Goal: Share content: Share content

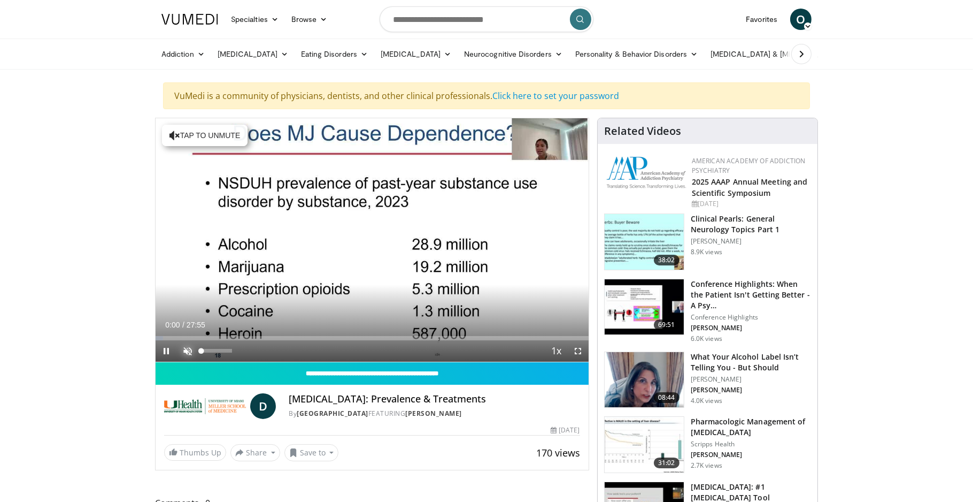
click at [190, 349] on span "Video Player" at bounding box center [187, 350] width 21 height 21
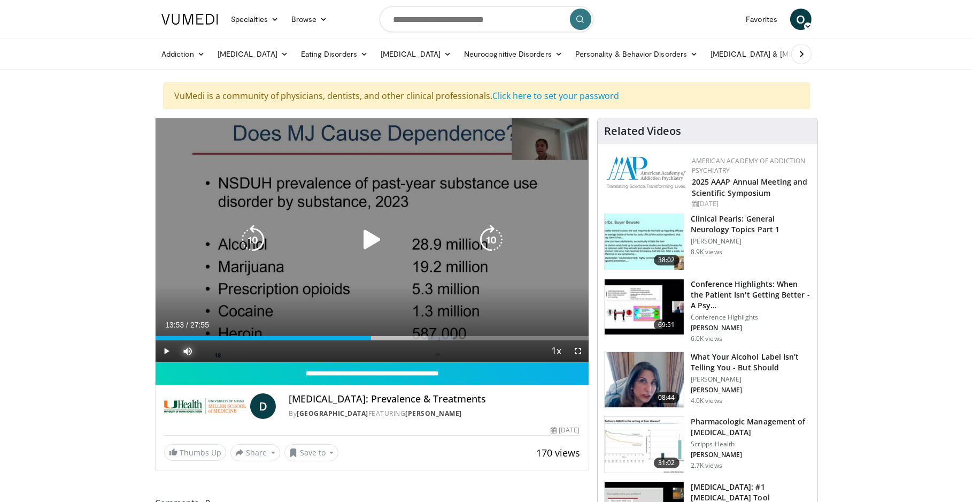
click at [371, 338] on div "Loaded : 68.66% 18:09 14:20" at bounding box center [372, 338] width 433 height 4
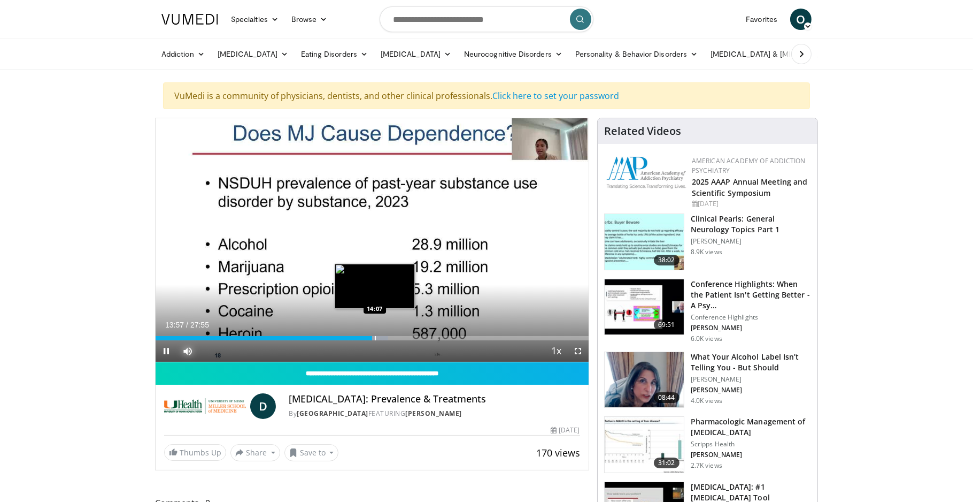
click at [375, 338] on div "Progress Bar" at bounding box center [375, 338] width 1 height 4
click at [381, 338] on div "Progress Bar" at bounding box center [381, 338] width 20 height 4
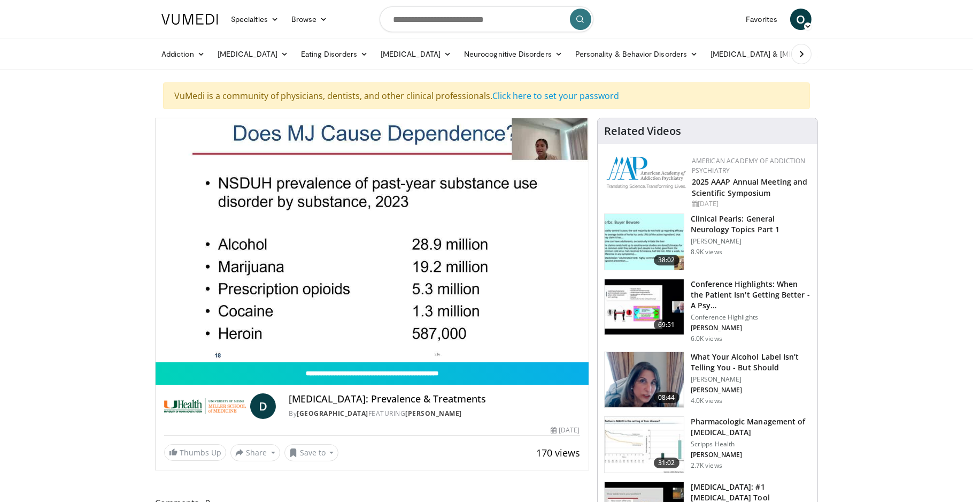
click at [385, 337] on div "10 seconds Tap to unmute" at bounding box center [372, 239] width 433 height 243
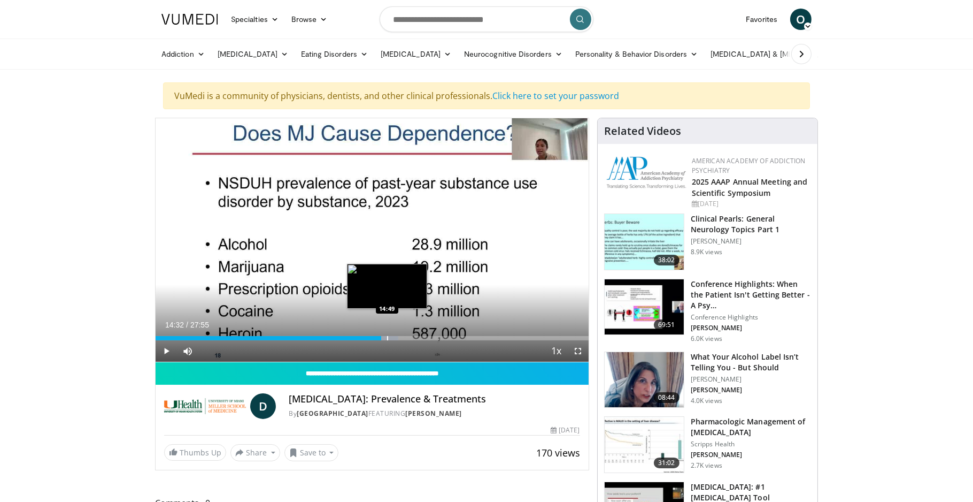
click at [388, 337] on div "Progress Bar" at bounding box center [387, 338] width 1 height 4
click at [164, 351] on span "Video Player" at bounding box center [166, 350] width 21 height 21
click at [391, 337] on div "Loaded : 57.44% 15:01 15:14" at bounding box center [372, 338] width 433 height 4
click at [395, 337] on div "Progress Bar" at bounding box center [394, 338] width 1 height 4
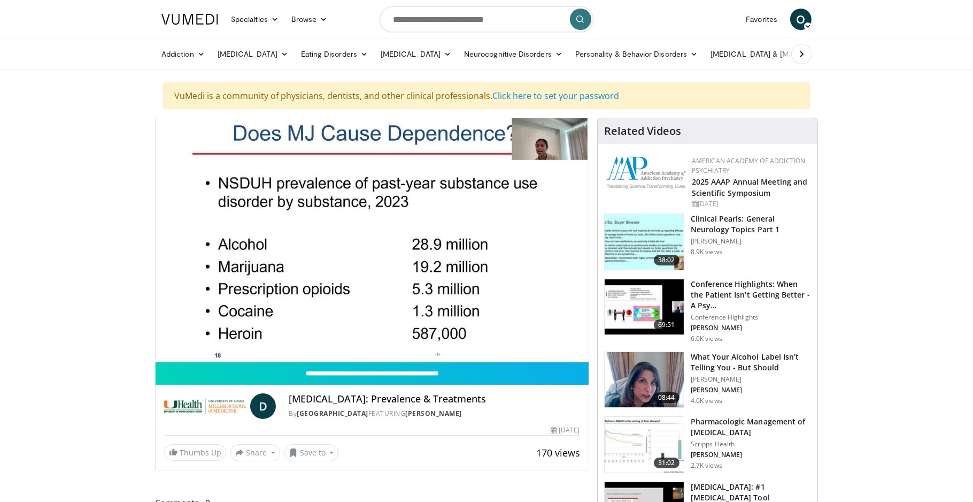
click at [397, 337] on video-js "**********" at bounding box center [372, 240] width 433 height 244
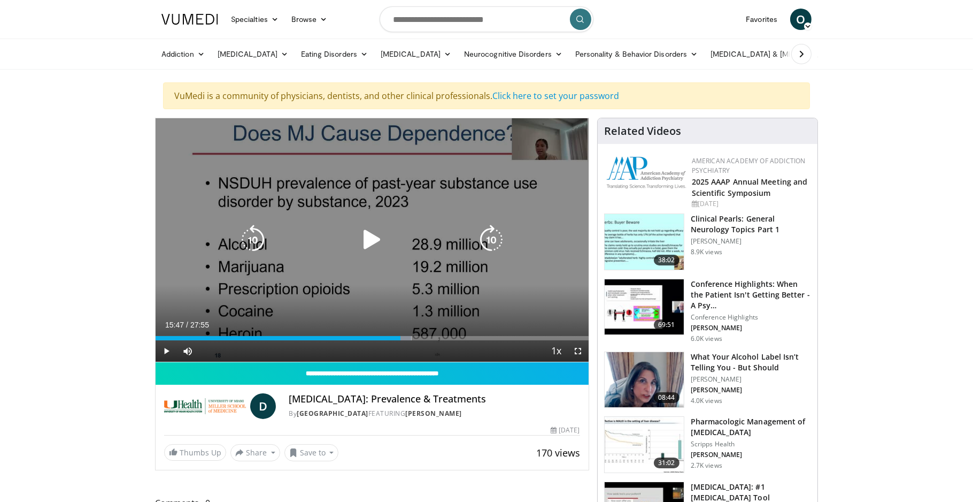
click at [401, 337] on div "Progress Bar" at bounding box center [399, 338] width 25 height 4
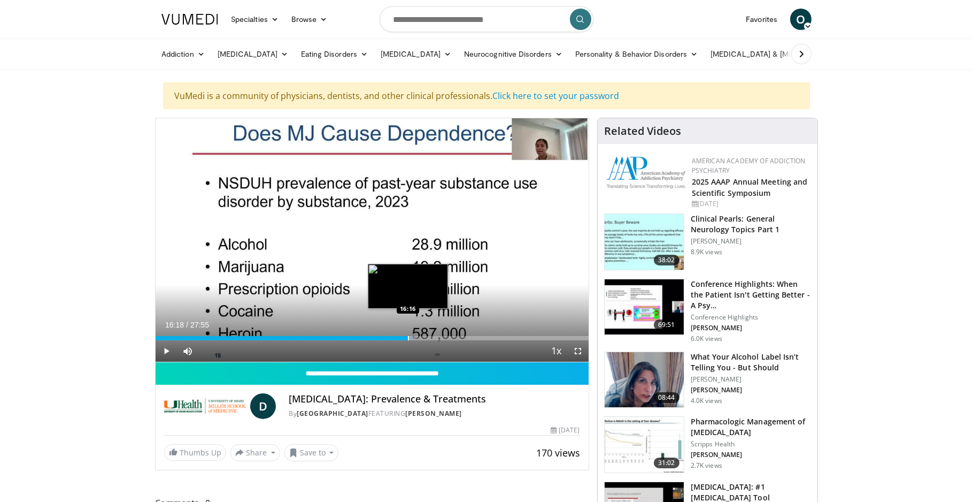
click at [409, 336] on div "Progress Bar" at bounding box center [408, 338] width 1 height 4
click at [165, 352] on span "Video Player" at bounding box center [166, 350] width 21 height 21
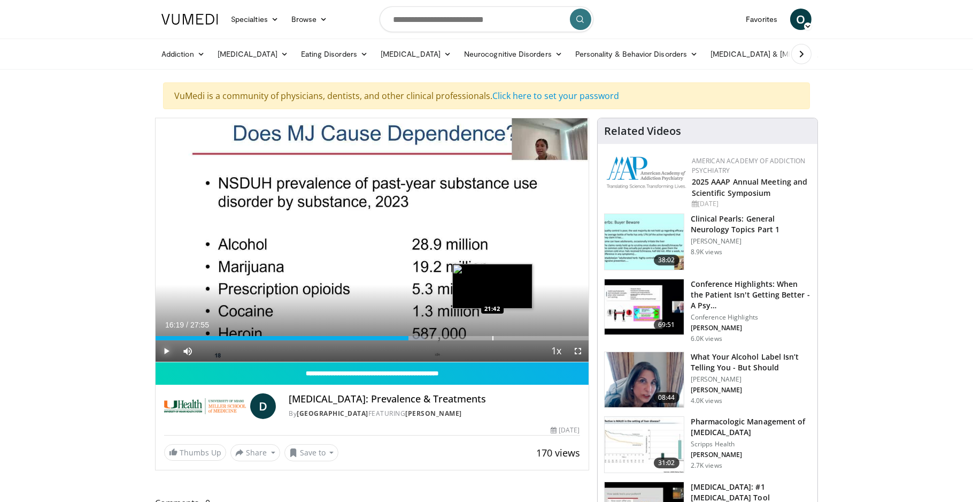
click at [493, 337] on div "Progress Bar" at bounding box center [493, 338] width 1 height 4
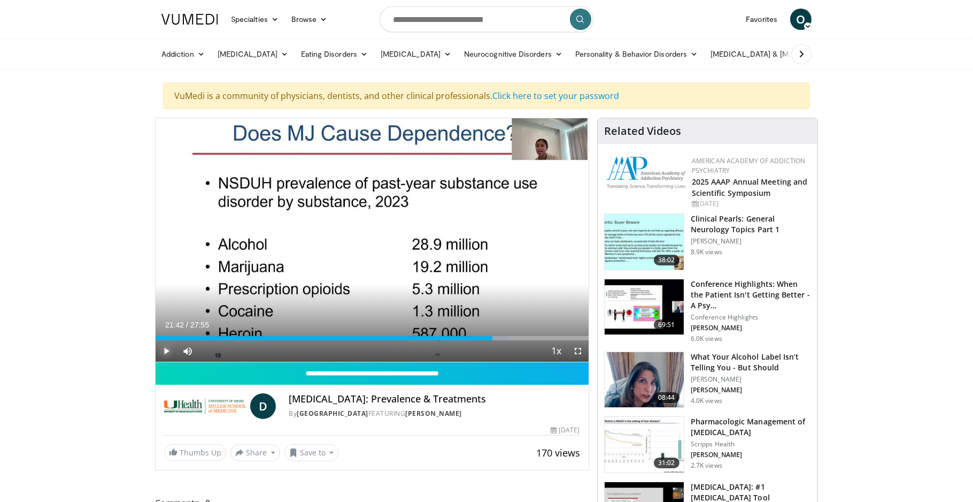
click at [166, 351] on span "Video Player" at bounding box center [166, 350] width 21 height 21
click at [494, 334] on div "Loaded : 81.72% 21:47 21:51" at bounding box center [372, 335] width 433 height 10
click at [496, 337] on div "Progress Bar" at bounding box center [496, 338] width 1 height 4
click at [166, 354] on span "Video Player" at bounding box center [166, 350] width 21 height 21
click at [164, 356] on span "Video Player" at bounding box center [166, 350] width 21 height 21
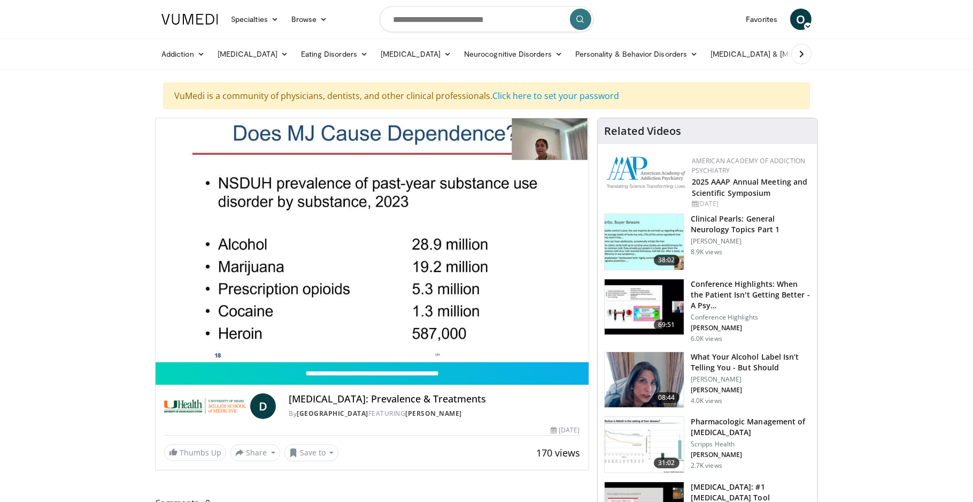
click at [732, 362] on h3 "What Your Alcohol Label Isn’t Telling You - But Should" at bounding box center [751, 361] width 120 height 21
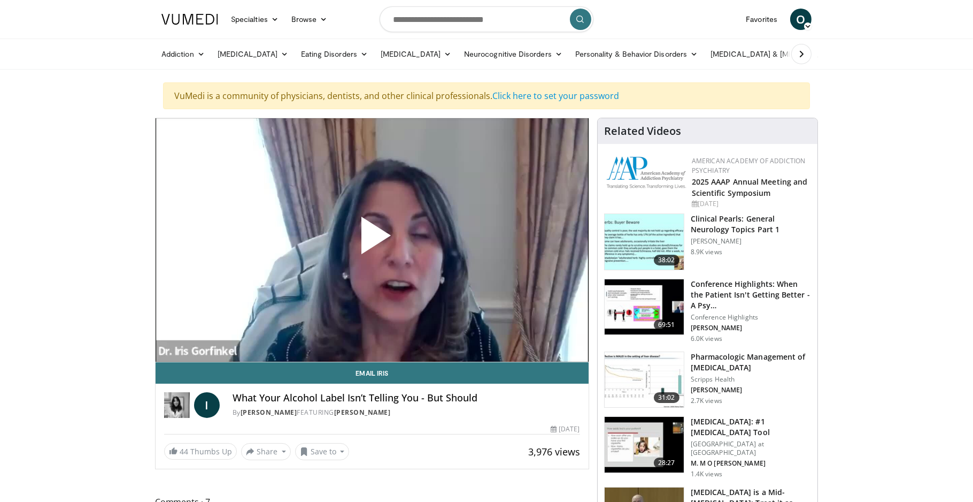
click at [372, 240] on span "Video Player" at bounding box center [372, 240] width 0 height 0
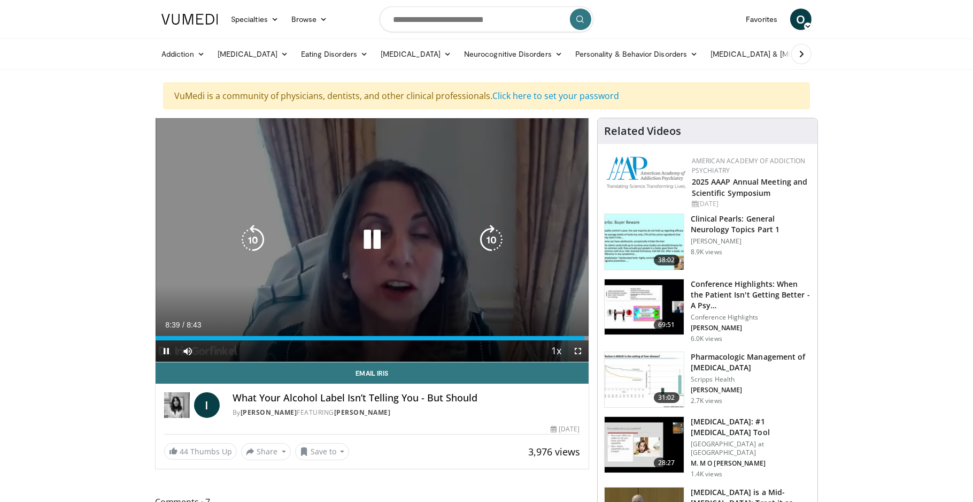
click at [375, 243] on icon "Video Player" at bounding box center [372, 240] width 30 height 30
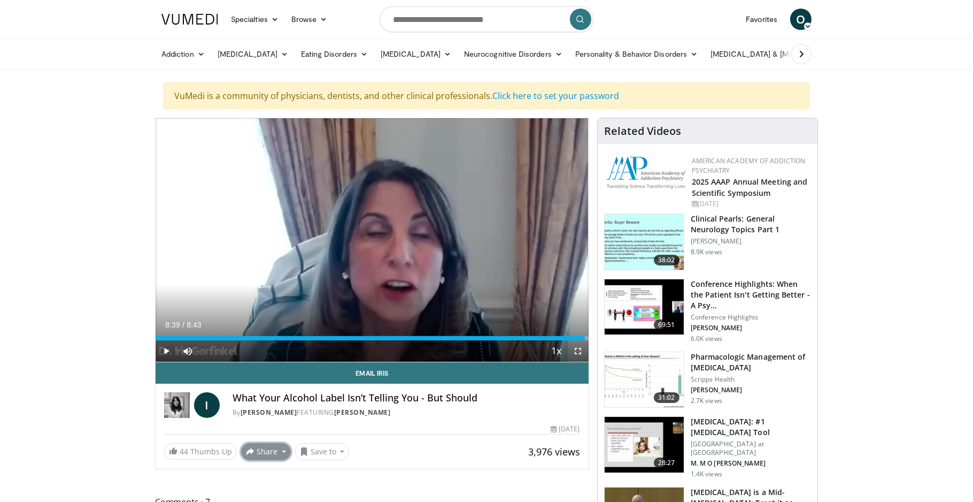
click at [262, 453] on button "Share" at bounding box center [266, 451] width 50 height 17
click at [263, 395] on span "E-mail" at bounding box center [265, 389] width 30 height 12
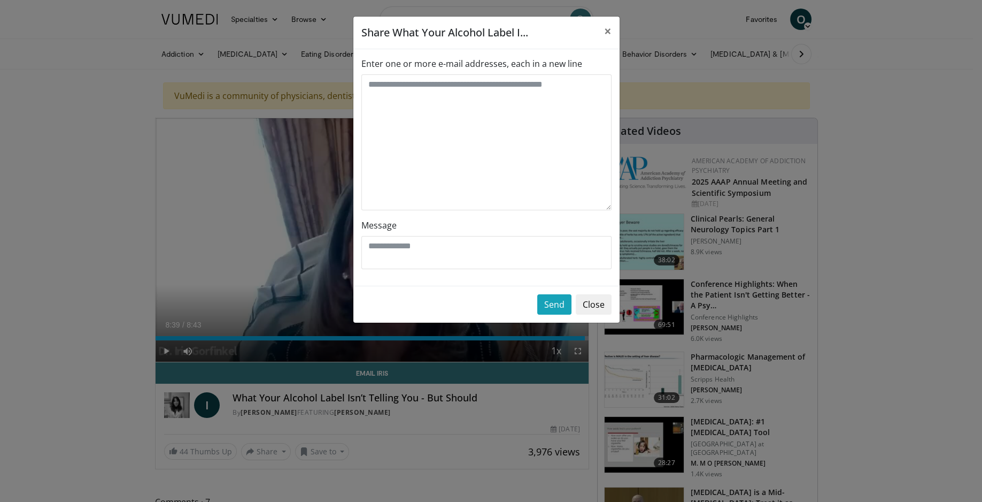
click at [460, 57] on div "Enter one or more e-mail addresses, each in a new line Message" at bounding box center [487, 167] width 266 height 236
click at [542, 55] on div "Enter one or more e-mail addresses, each in a new line Message" at bounding box center [487, 167] width 266 height 236
click at [539, 33] on div "Share What Your Alcohol Label I... ×" at bounding box center [487, 33] width 266 height 33
click at [603, 32] on button "×" at bounding box center [608, 31] width 24 height 29
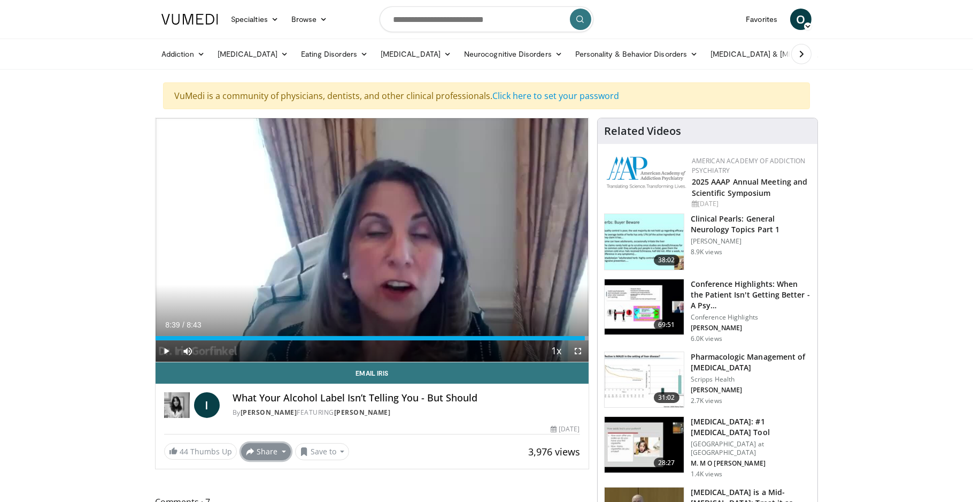
click at [264, 452] on button "Share" at bounding box center [266, 451] width 50 height 17
click at [309, 453] on button "Save to" at bounding box center [322, 451] width 55 height 17
click at [311, 450] on button "Save to" at bounding box center [322, 451] width 55 height 17
